Goal: Transaction & Acquisition: Purchase product/service

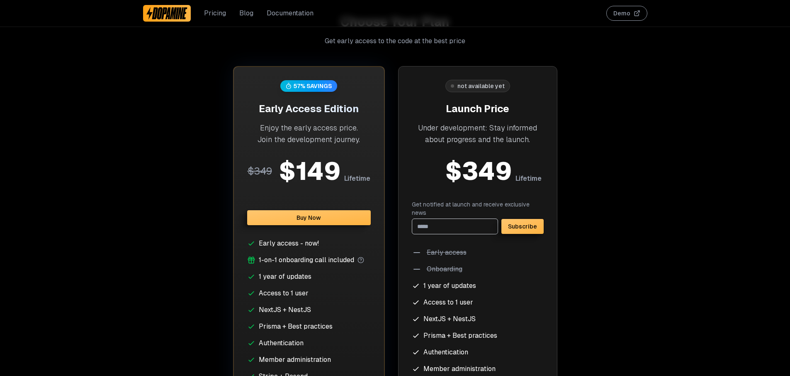
scroll to position [3205, 0]
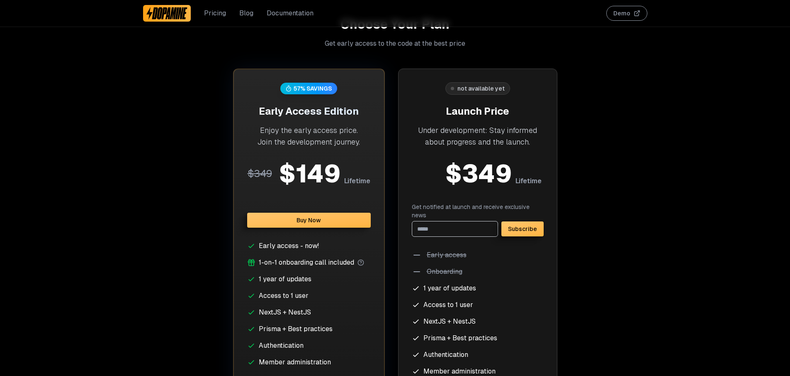
click at [546, 148] on div "not available yet Launch Price Under development: Stay informed about progress …" at bounding box center [477, 253] width 159 height 371
click at [275, 216] on button "Buy Now" at bounding box center [309, 219] width 124 height 15
click at [299, 224] on button "Buy Now" at bounding box center [309, 219] width 124 height 15
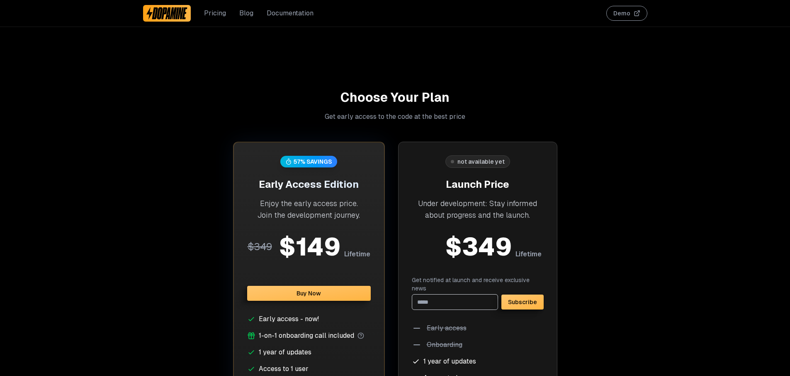
scroll to position [3093, 0]
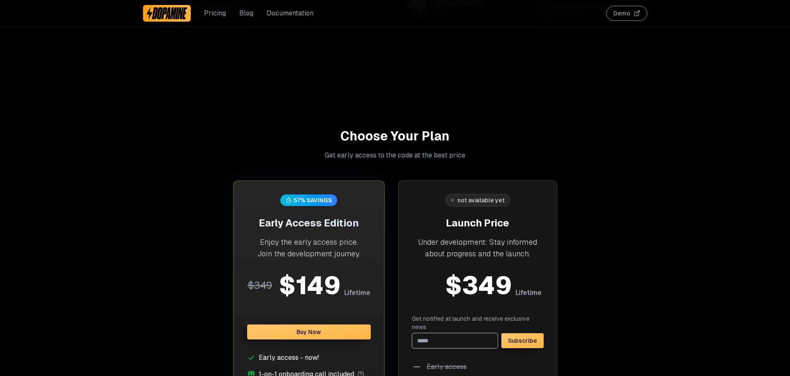
click at [351, 301] on div "57 % SAVINGS Early Access Edition Enjoy the early access price. Join the develo…" at bounding box center [309, 365] width 152 height 371
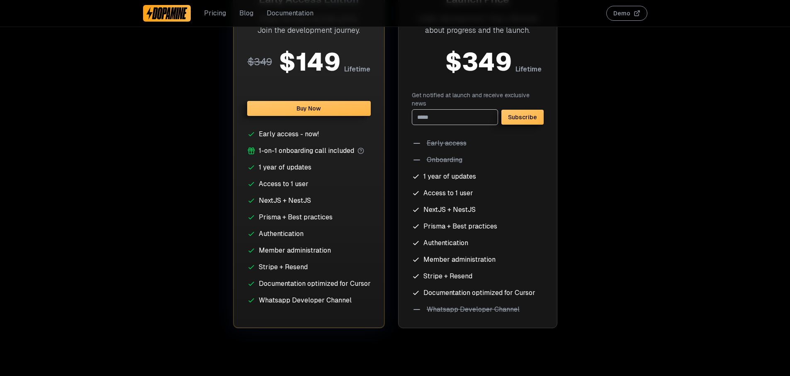
scroll to position [3289, 0]
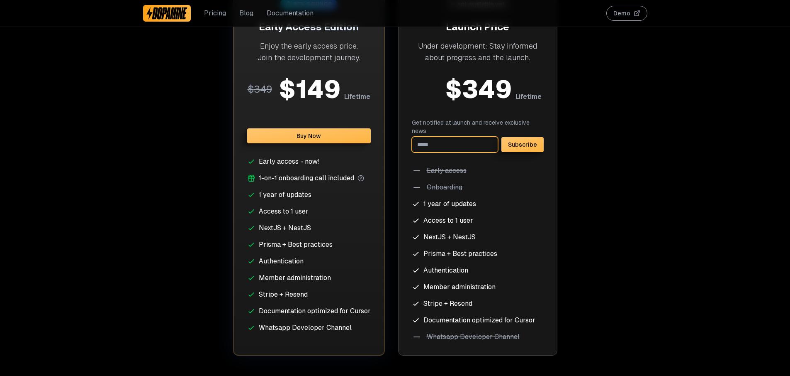
drag, startPoint x: 442, startPoint y: 130, endPoint x: 435, endPoint y: 130, distance: 6.7
click at [442, 137] on input "email" at bounding box center [455, 145] width 86 height 16
click at [311, 131] on button "Buy Now" at bounding box center [309, 135] width 124 height 15
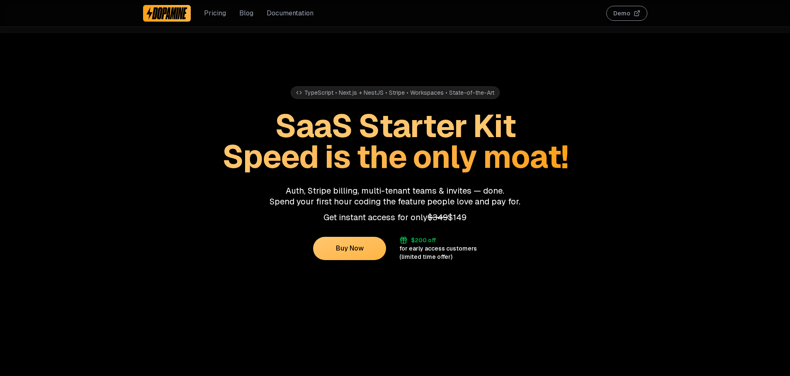
scroll to position [3329, 0]
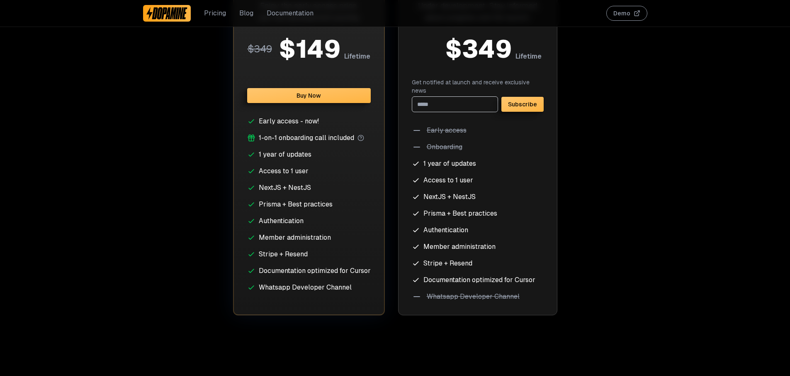
click at [339, 103] on button "Buy Now" at bounding box center [309, 95] width 124 height 15
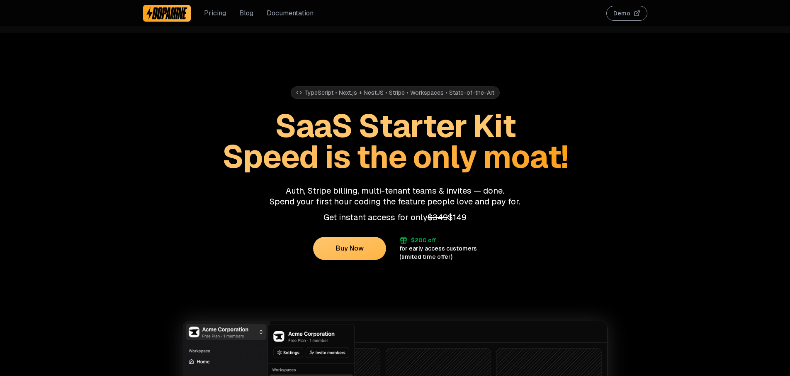
click at [369, 253] on button "Buy Now" at bounding box center [349, 248] width 73 height 23
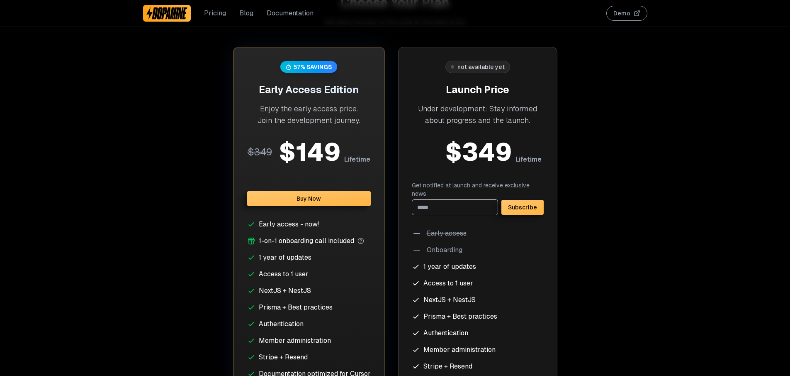
scroll to position [3231, 0]
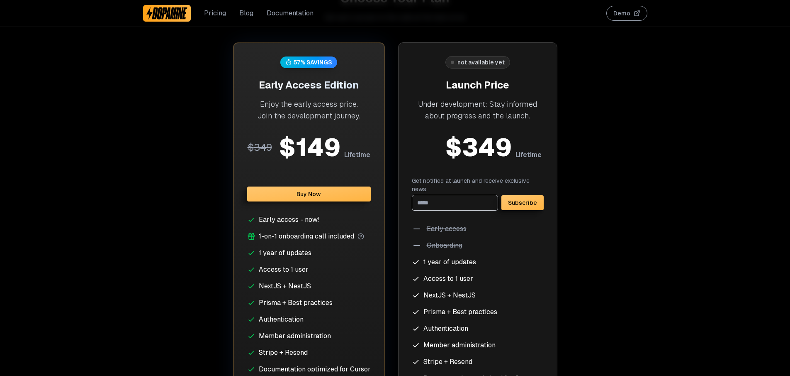
click at [315, 193] on button "Buy Now" at bounding box center [309, 193] width 124 height 15
click at [338, 197] on button "Buy Now" at bounding box center [309, 193] width 124 height 15
click at [303, 50] on div "57 % SAVINGS Early Access Edition Enjoy the early access price. Join the develo…" at bounding box center [309, 227] width 152 height 371
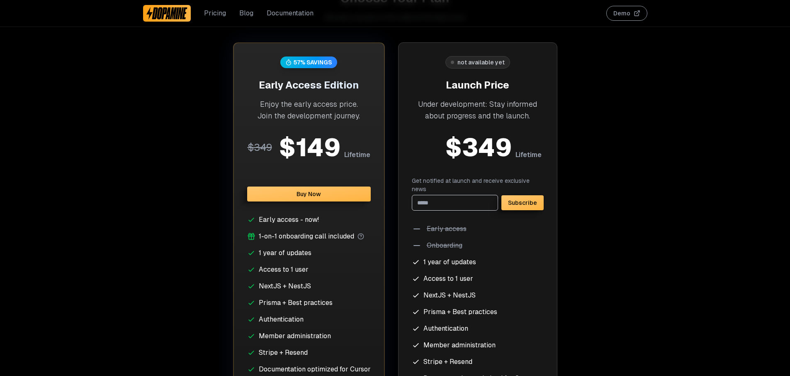
click at [303, 66] on div "57 % SAVINGS" at bounding box center [309, 62] width 57 height 12
click at [304, 63] on div "57 % SAVINGS" at bounding box center [313, 62] width 39 height 8
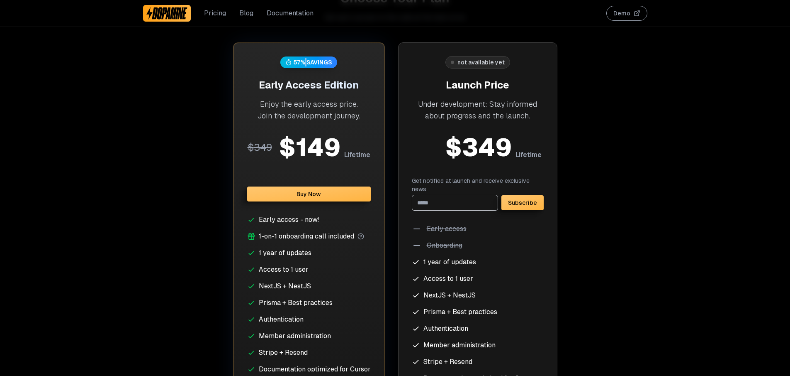
click at [296, 13] on link "Documentation" at bounding box center [290, 13] width 47 height 10
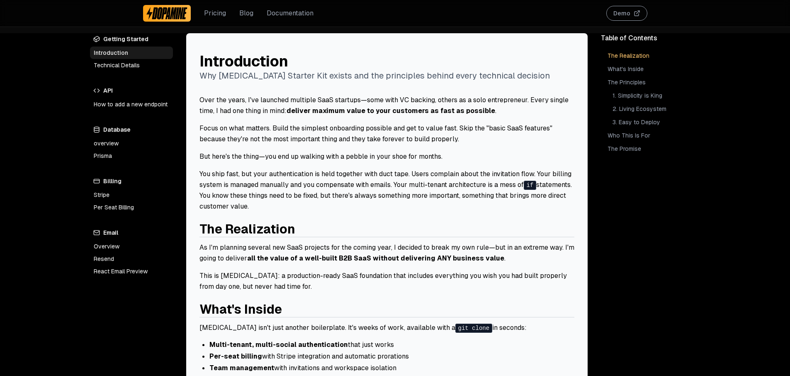
click at [153, 70] on link "Technical Details" at bounding box center [131, 65] width 83 height 12
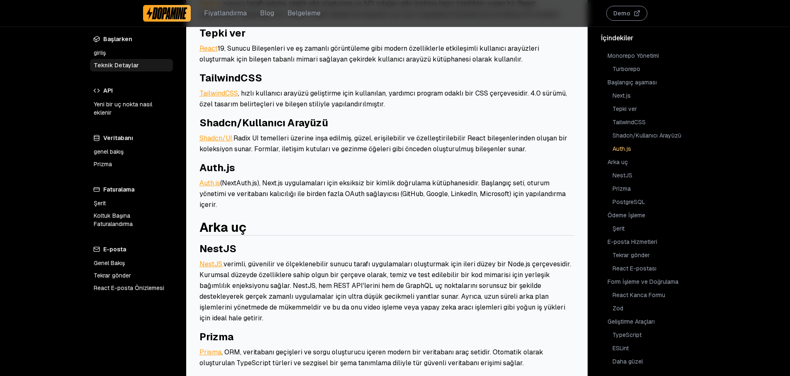
scroll to position [239, 0]
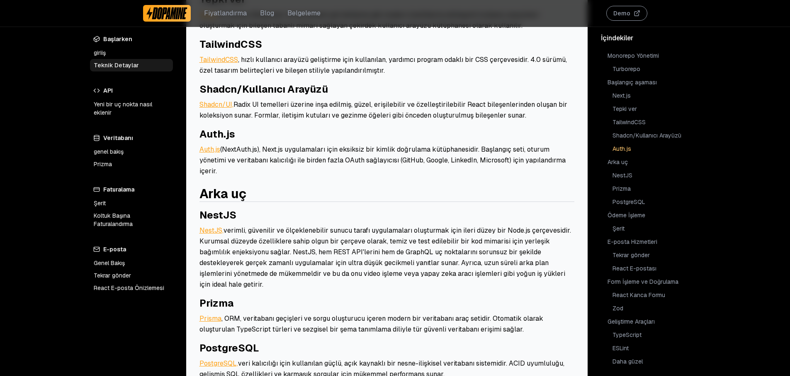
click at [451, 109] on p "Shadcn/UI, Radix UI temelleri üzerine inşa edilmiş, güzel, erişilebilir ve özel…" at bounding box center [387, 110] width 375 height 22
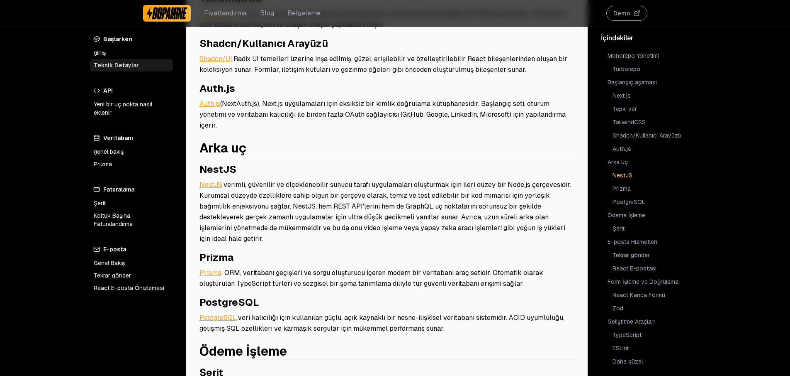
scroll to position [282, 0]
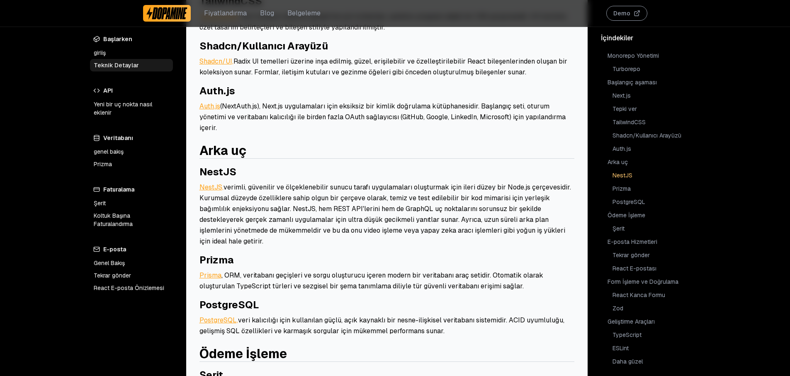
click at [368, 111] on p "Auth.js (NextAuth.js), Next.js uygulamaları için eksiksiz bir kimlik doğrulama …" at bounding box center [387, 117] width 375 height 32
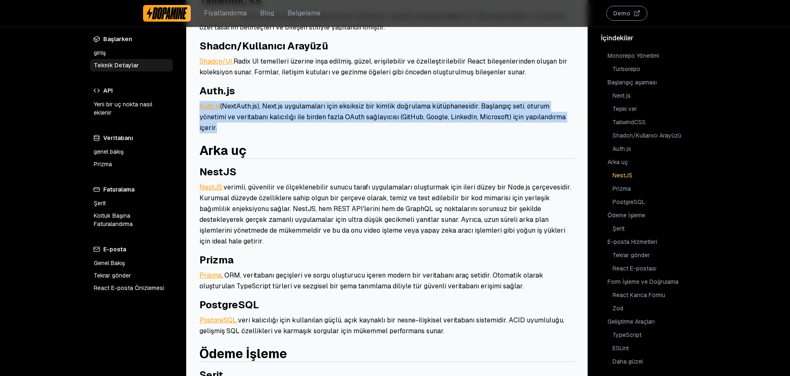
click at [368, 111] on p "Auth.js (NextAuth.js), Next.js uygulamaları için eksiksiz bir kimlik doğrulama …" at bounding box center [387, 117] width 375 height 32
click at [375, 102] on font "(NextAuth.js), Next.js uygulamaları için eksiksiz bir kimlik doğrulama kütüphan…" at bounding box center [383, 117] width 366 height 30
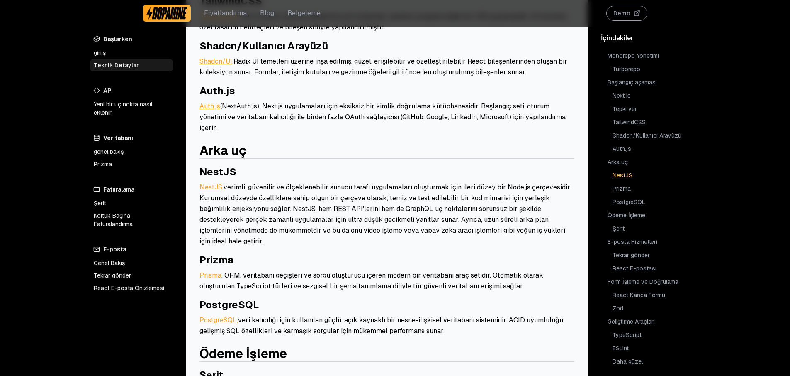
click at [375, 101] on p "Auth.js (NextAuth.js), Next.js uygulamaları için eksiksiz bir kimlik doğrulama …" at bounding box center [387, 117] width 375 height 32
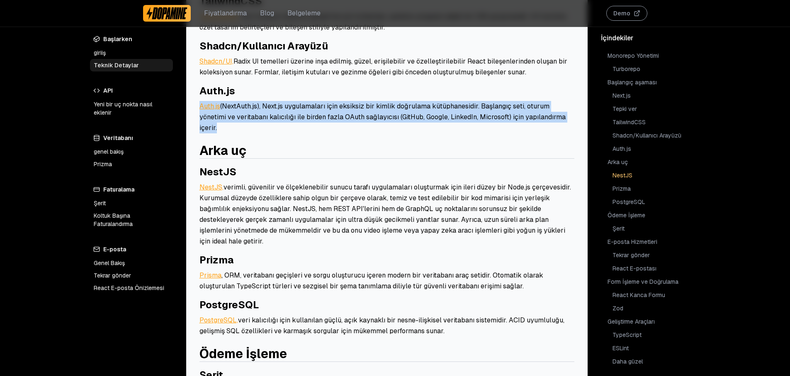
click at [375, 101] on p "Auth.js (NextAuth.js), Next.js uygulamaları için eksiksiz bir kimlik doğrulama …" at bounding box center [387, 117] width 375 height 32
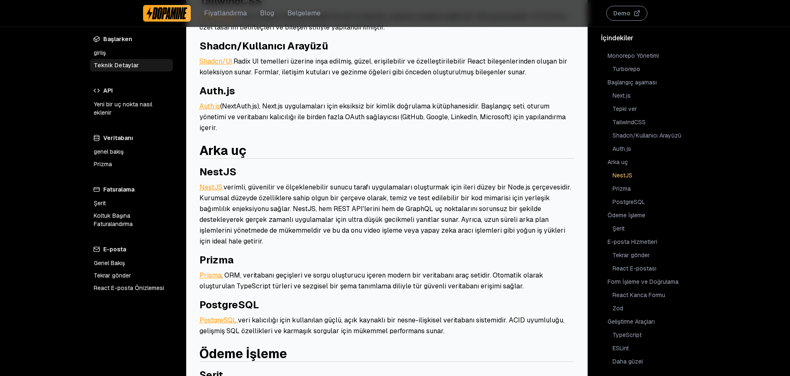
click at [368, 97] on h3 "Auth.js" at bounding box center [387, 90] width 375 height 13
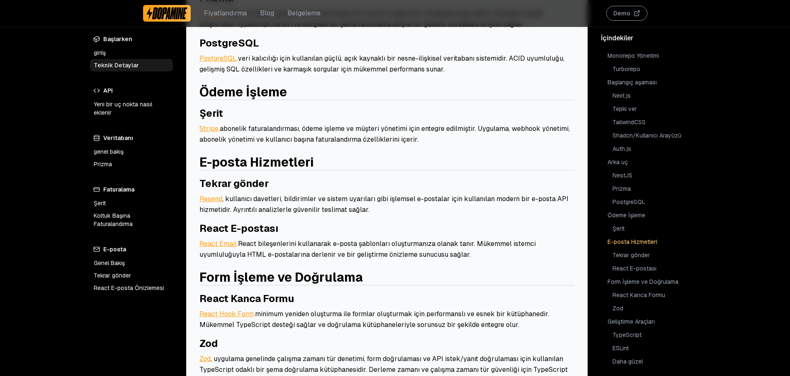
scroll to position [584, 0]
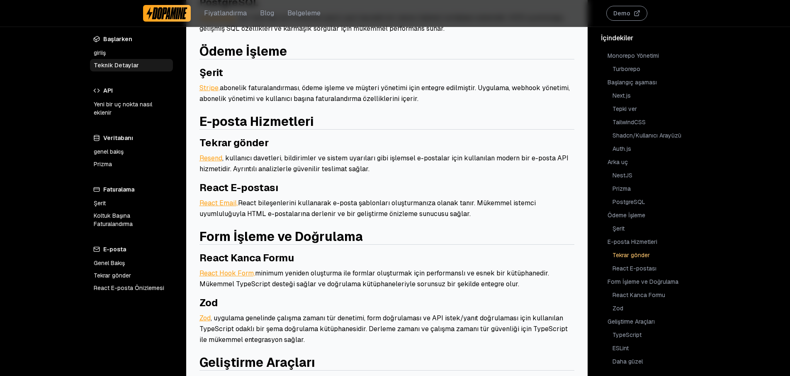
drag, startPoint x: 369, startPoint y: 152, endPoint x: 200, endPoint y: 120, distance: 172.4
click at [200, 120] on div "Monorepo Yönetimi Turborepo Turborepo , JavaScript ve TypeScript kod tabanları …" at bounding box center [387, 229] width 375 height 1436
click at [406, 136] on h3 "Tekrar gönder" at bounding box center [387, 142] width 375 height 13
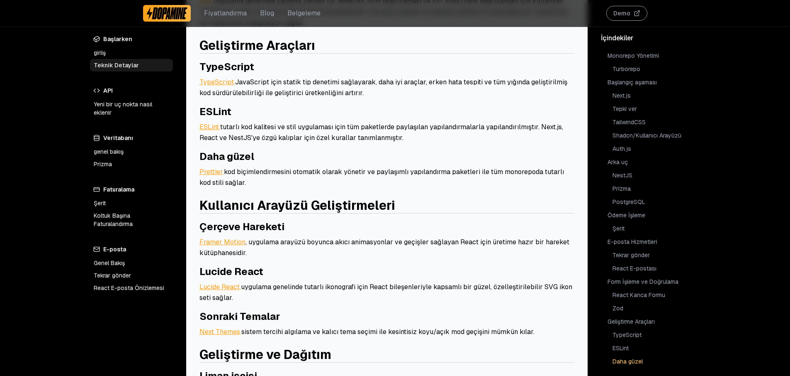
scroll to position [904, 0]
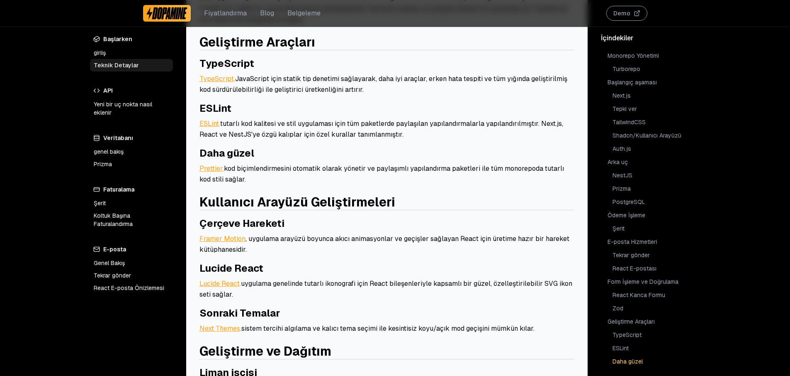
drag, startPoint x: 398, startPoint y: 112, endPoint x: 313, endPoint y: 83, distance: 90.2
click at [313, 102] on h3 "ESLint" at bounding box center [387, 108] width 375 height 13
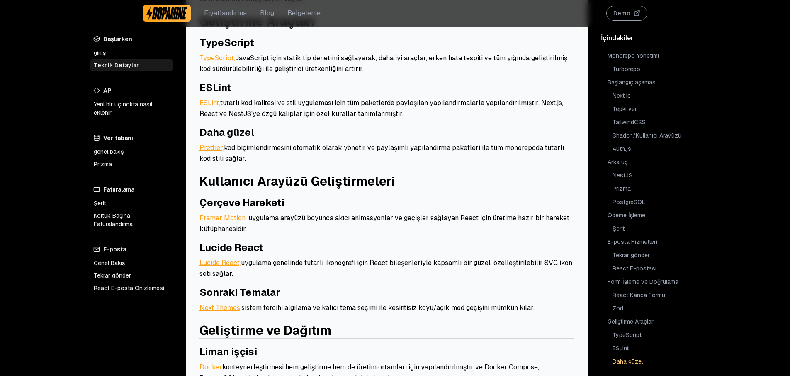
scroll to position [942, 0]
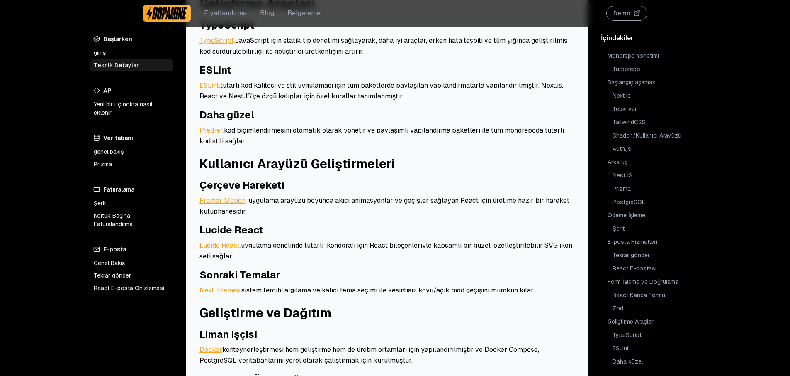
click at [414, 108] on h3 "Daha güzel" at bounding box center [387, 114] width 375 height 13
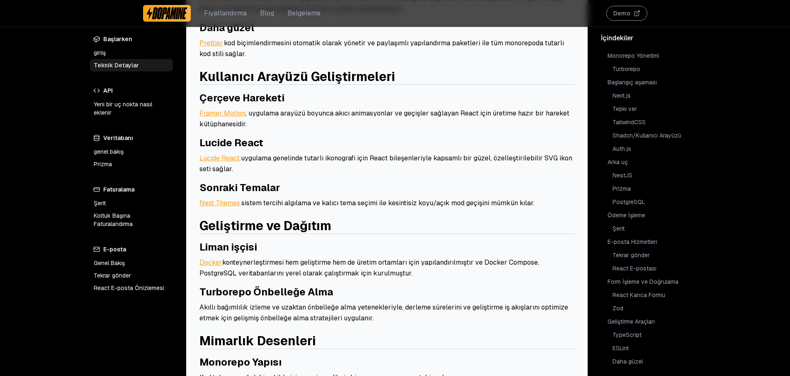
scroll to position [1035, 0]
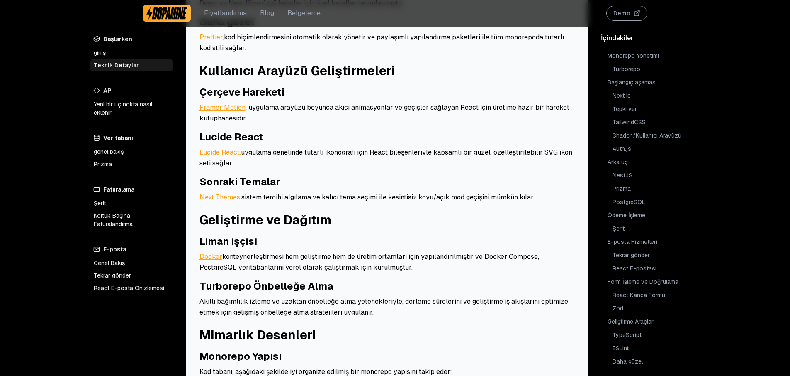
click at [325, 102] on p "Framer Motion , uygulama arayüzü boyunca akıcı animasyonlar ve geçişler sağlaya…" at bounding box center [387, 113] width 375 height 22
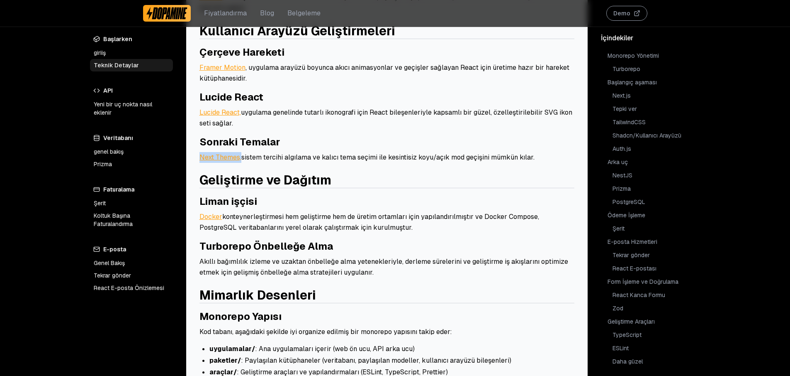
scroll to position [1086, 0]
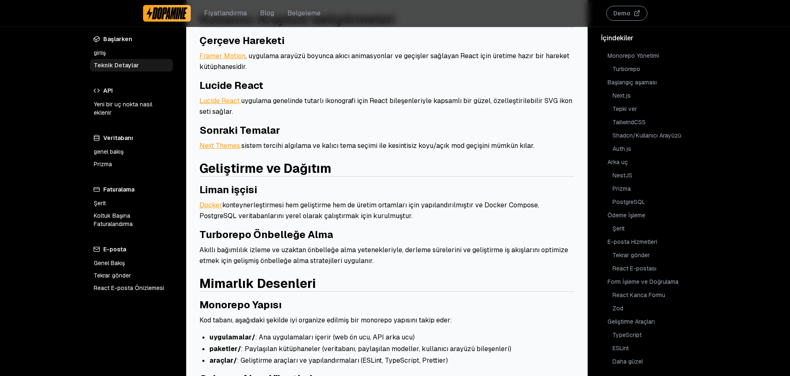
drag, startPoint x: 524, startPoint y: 207, endPoint x: 522, endPoint y: 201, distance: 6.4
click at [524, 228] on h3 "Turborepo Önbelleğe Alma" at bounding box center [387, 234] width 375 height 13
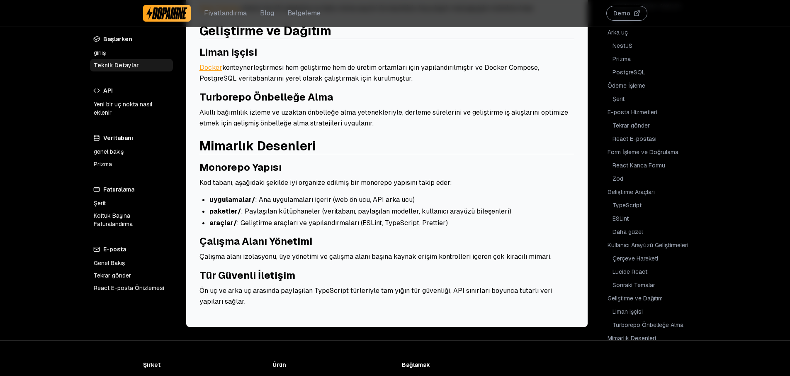
scroll to position [1288, 0]
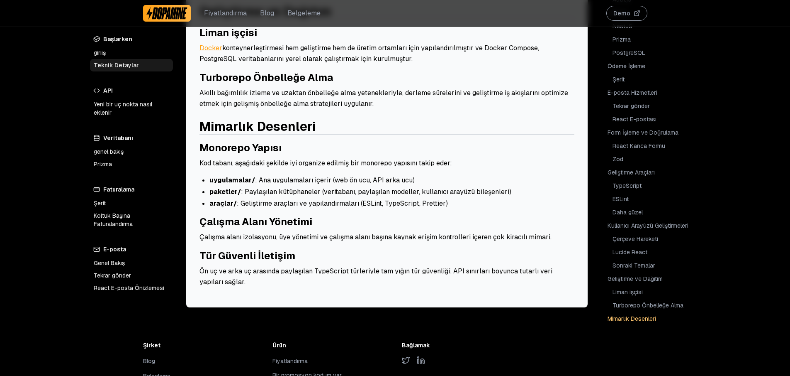
click at [647, 248] on font "Lucide React" at bounding box center [630, 251] width 35 height 7
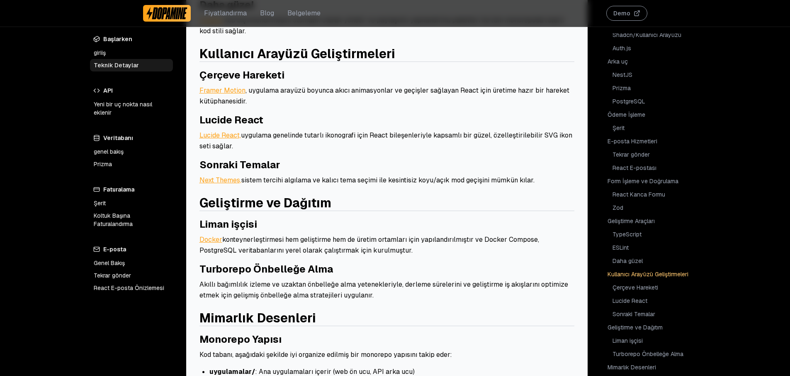
scroll to position [960, 0]
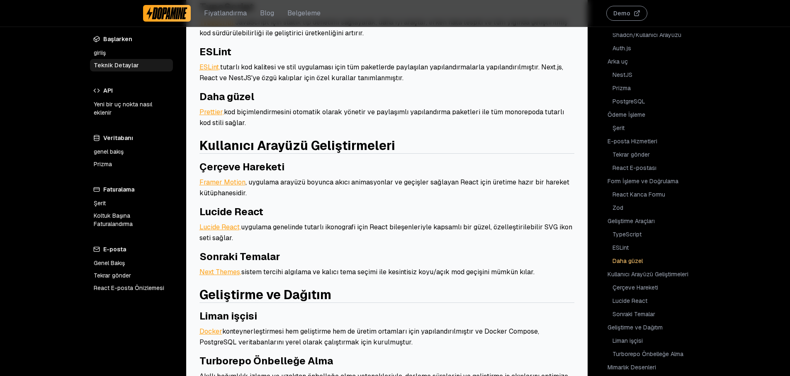
click at [619, 14] on font "Demo" at bounding box center [622, 13] width 17 height 7
